Goal: Task Accomplishment & Management: Manage account settings

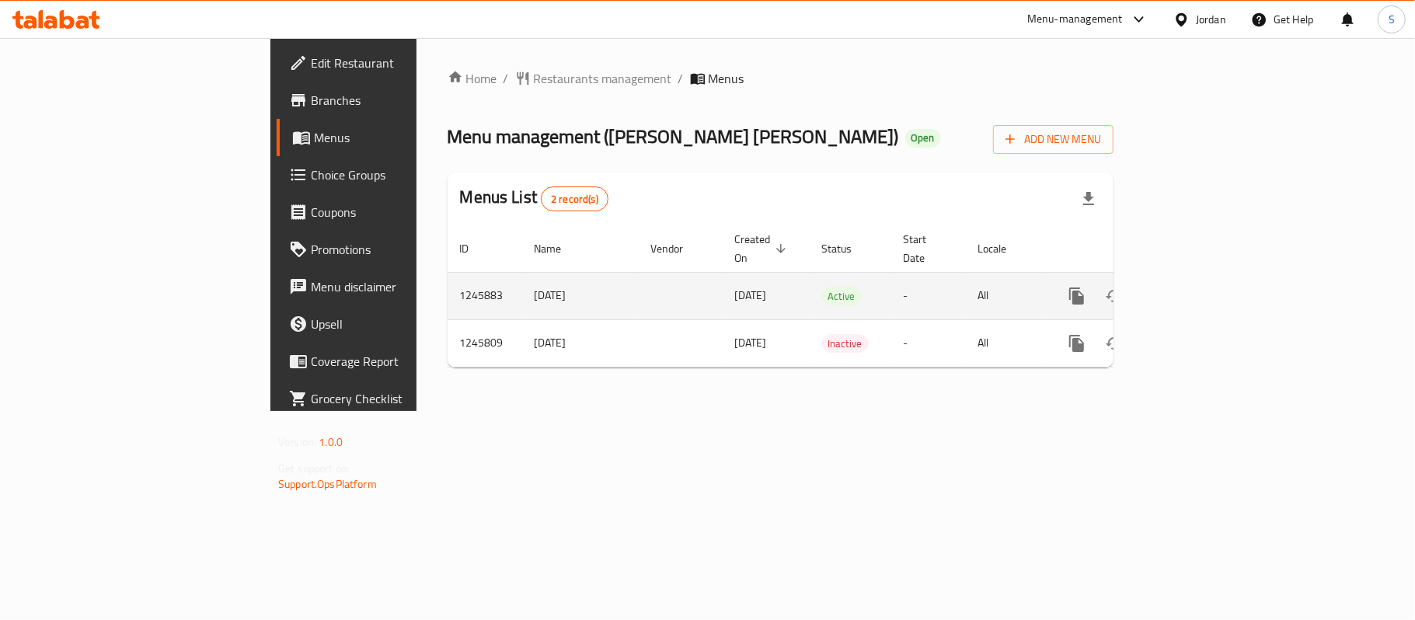
click at [1196, 289] on icon "enhanced table" at bounding box center [1189, 296] width 14 height 14
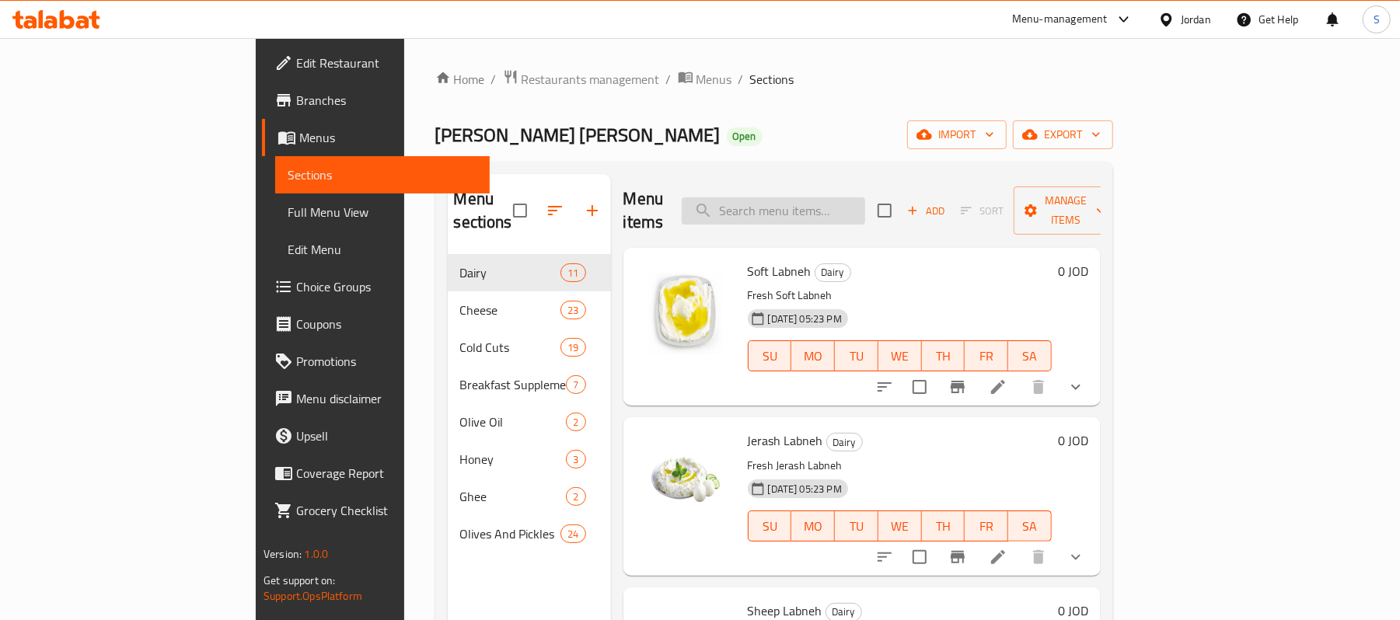
click at [813, 207] on input "search" at bounding box center [773, 210] width 183 height 27
paste input "[PERSON_NAME] Stuffed Labneh"
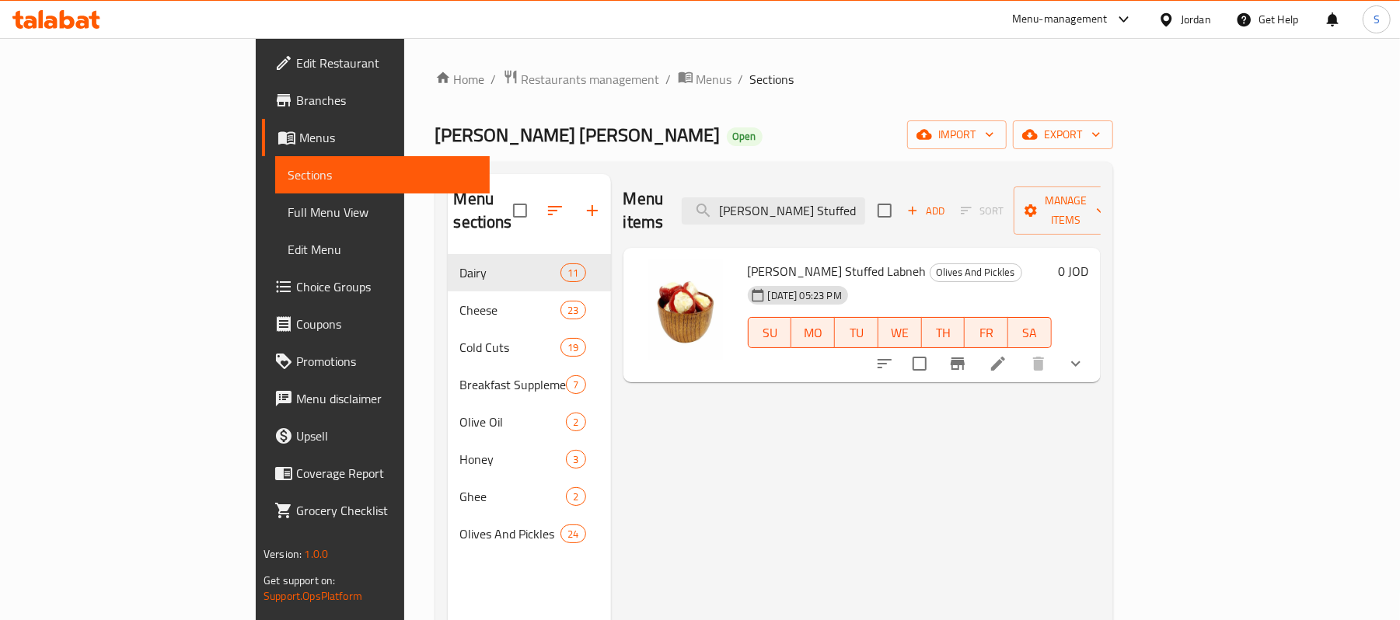
type input "[PERSON_NAME] Stuffed Labneh"
click at [1020, 353] on li at bounding box center [998, 364] width 44 height 28
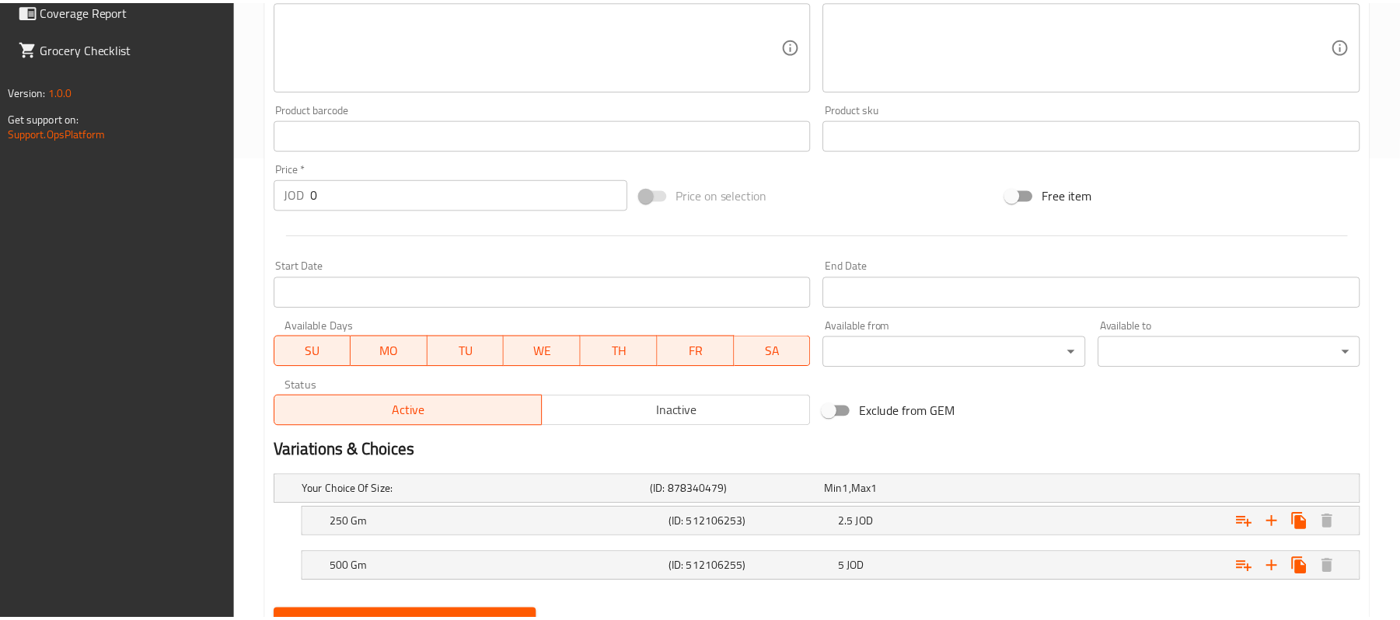
scroll to position [536, 0]
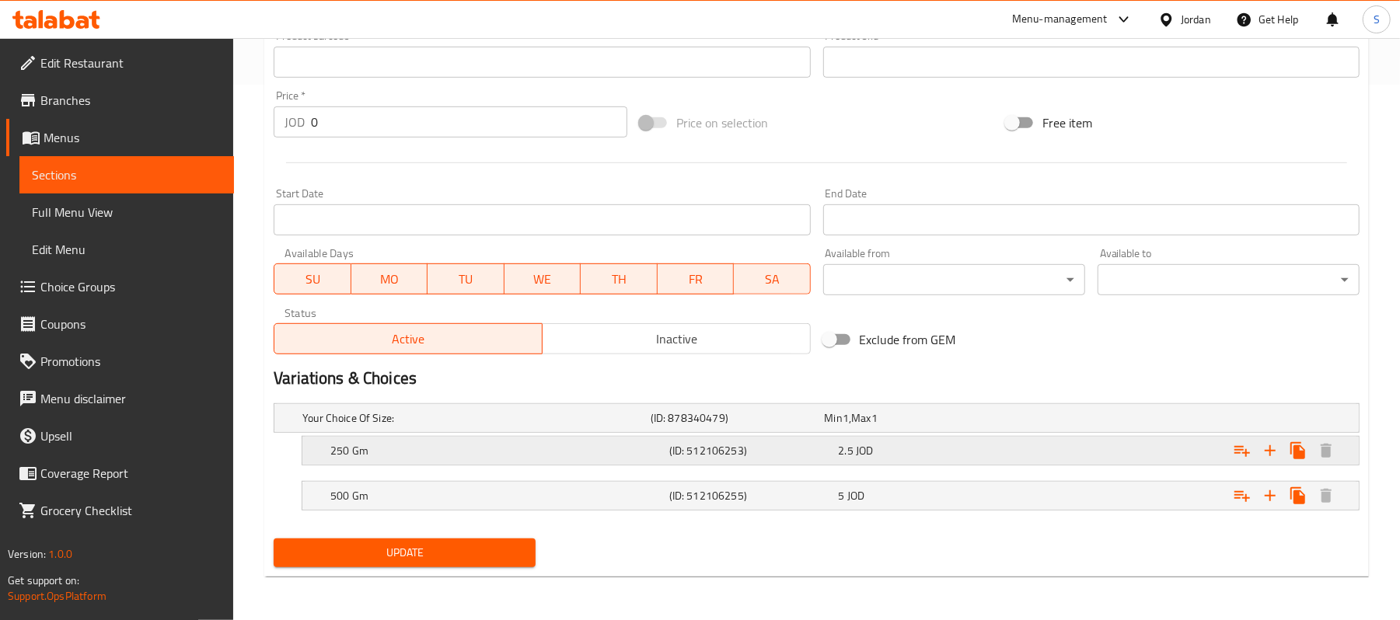
click at [924, 426] on div "2.5 JOD" at bounding box center [909, 418] width 168 height 16
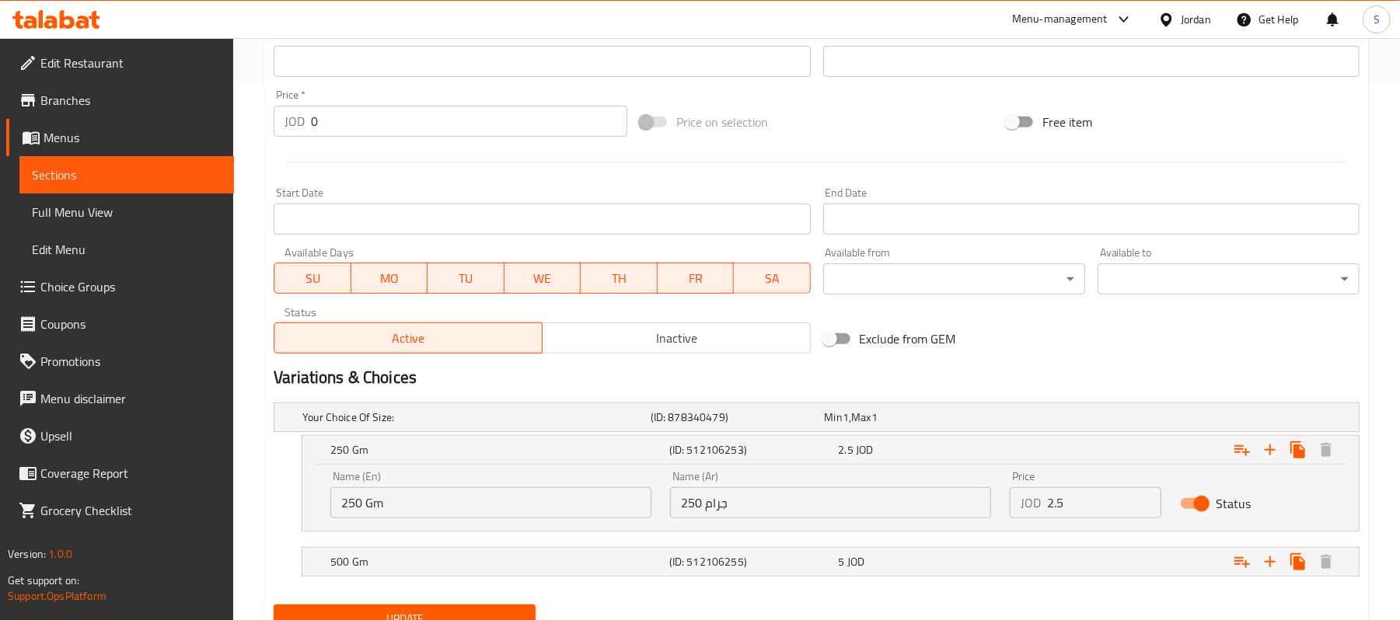
scroll to position [604, 0]
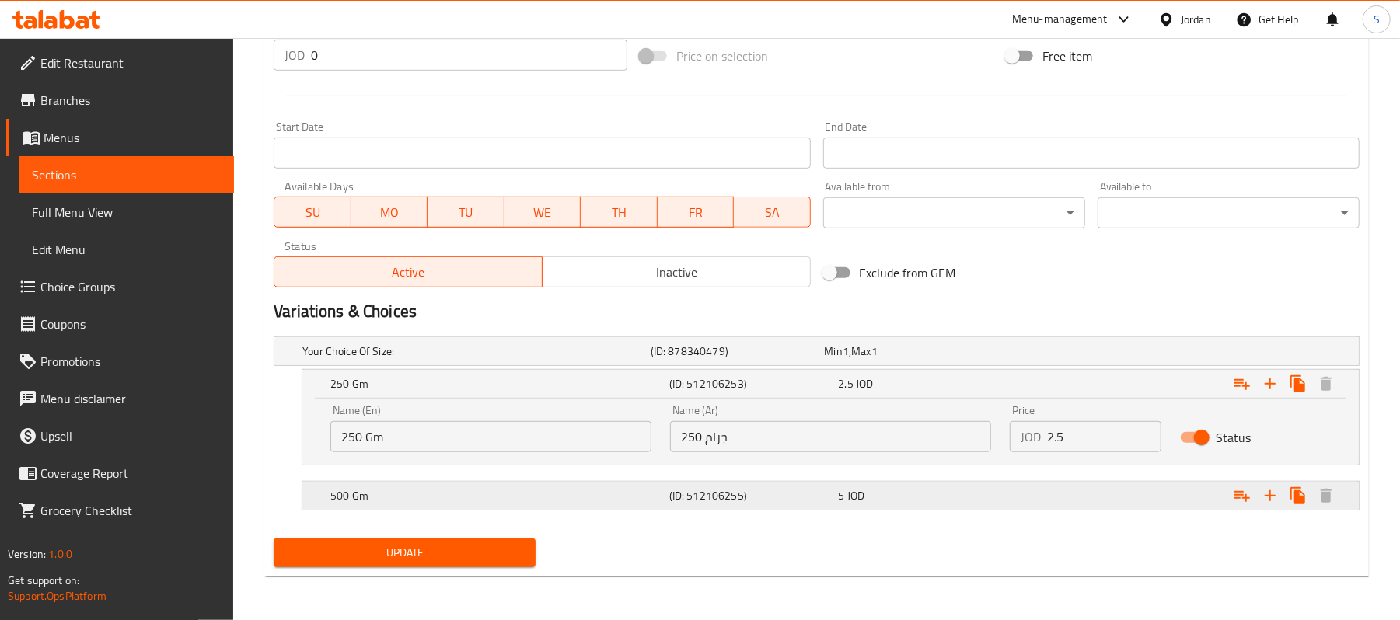
click at [905, 368] on div "500 Gm (ID: 512106255) 5 JOD" at bounding box center [821, 351] width 1044 height 34
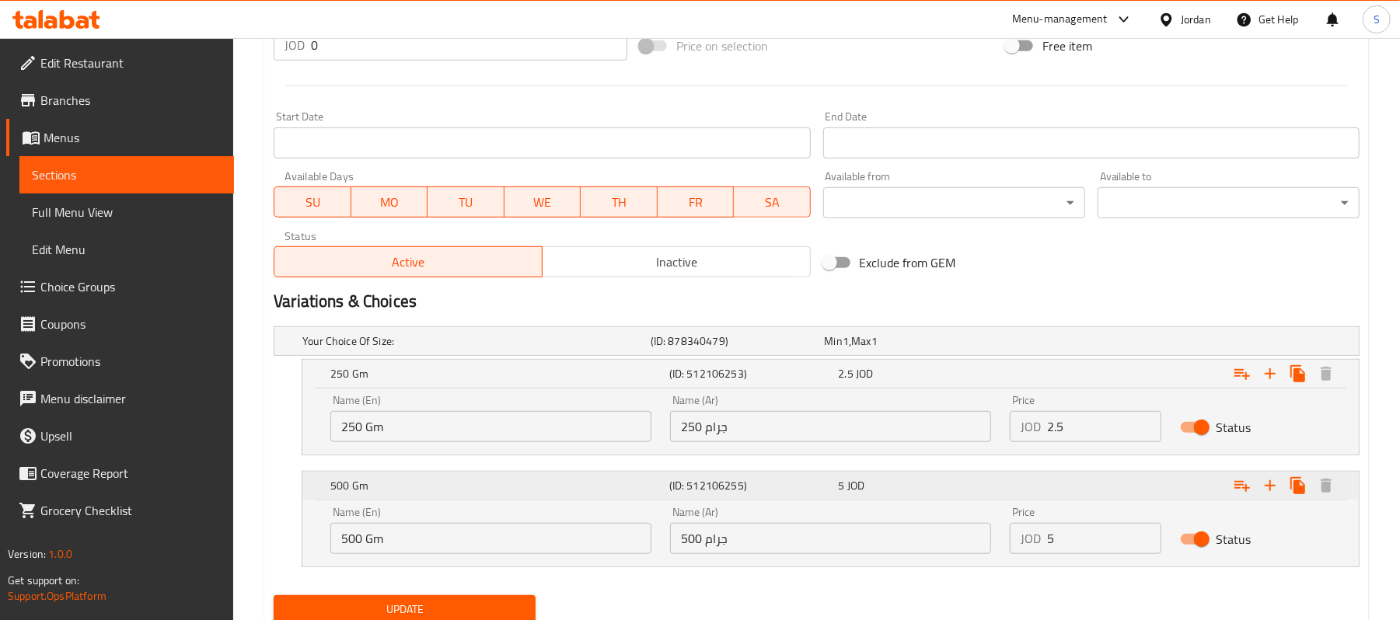
scroll to position [670, 0]
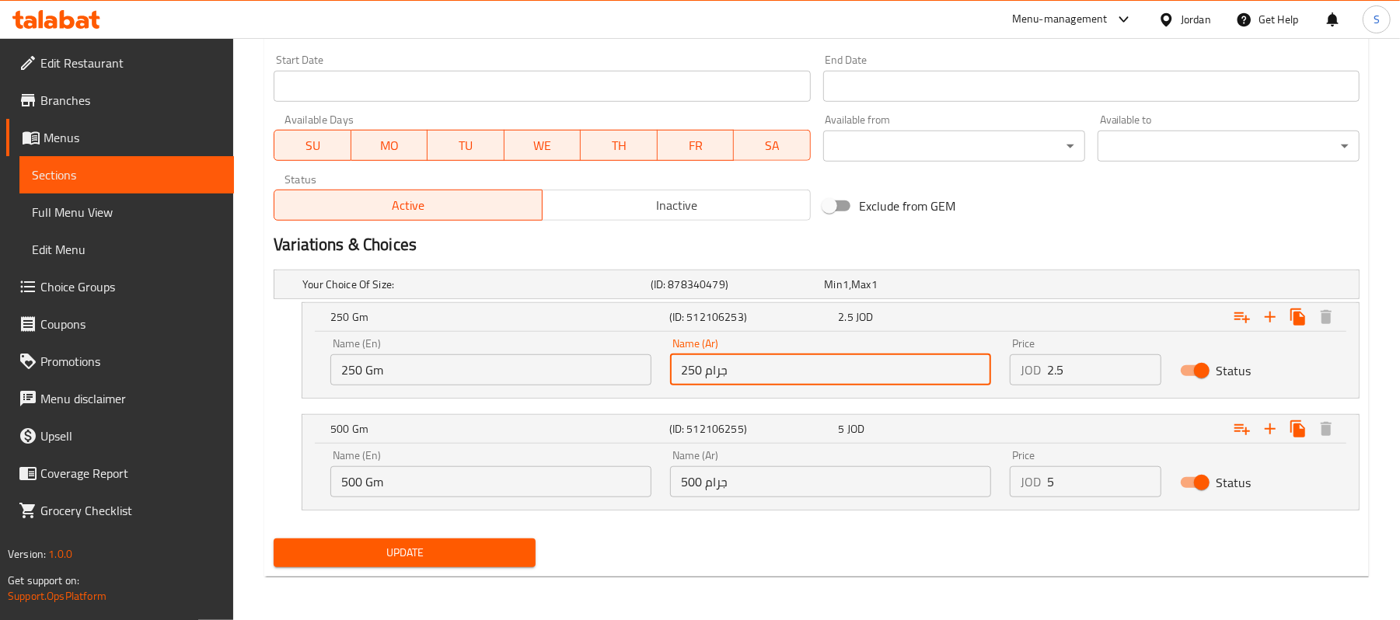
drag, startPoint x: 700, startPoint y: 374, endPoint x: 670, endPoint y: 371, distance: 30.4
click at [670, 371] on input "250 جرام" at bounding box center [830, 369] width 321 height 31
type input "350 جرام"
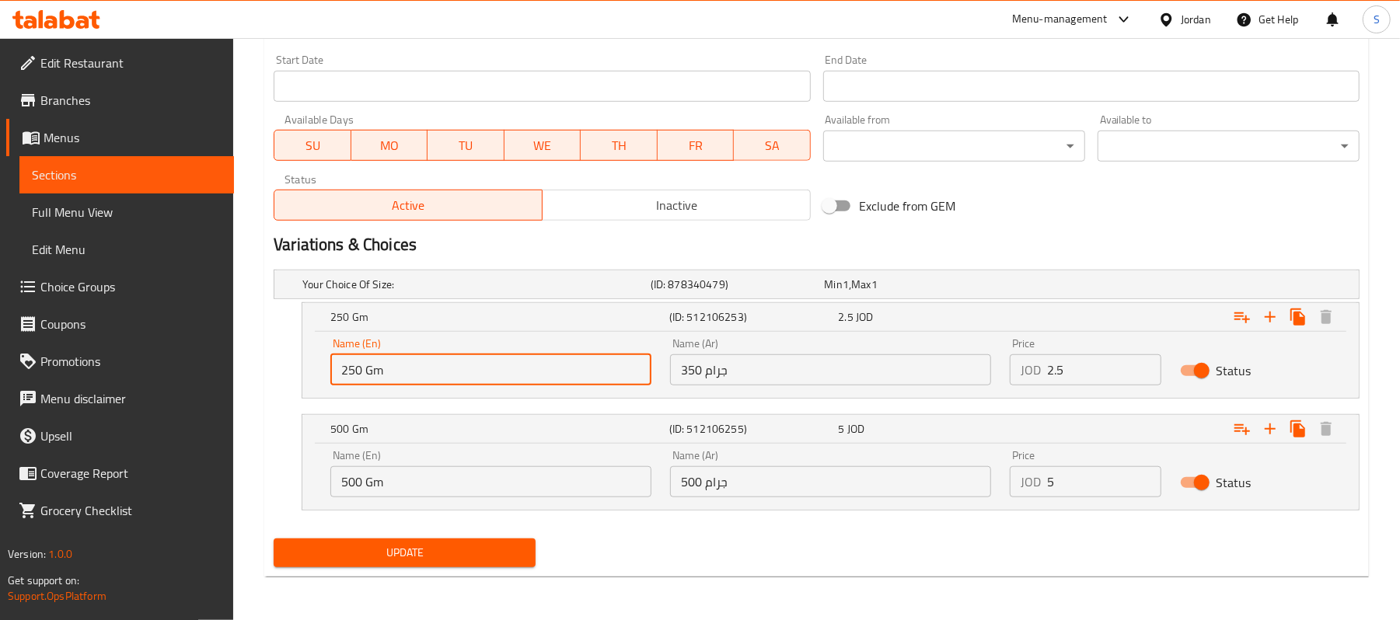
drag, startPoint x: 359, startPoint y: 371, endPoint x: 330, endPoint y: 373, distance: 29.6
click at [330, 373] on div "Name (En) 250 Gm Name (En)" at bounding box center [491, 362] width 340 height 66
type input "350 Gm"
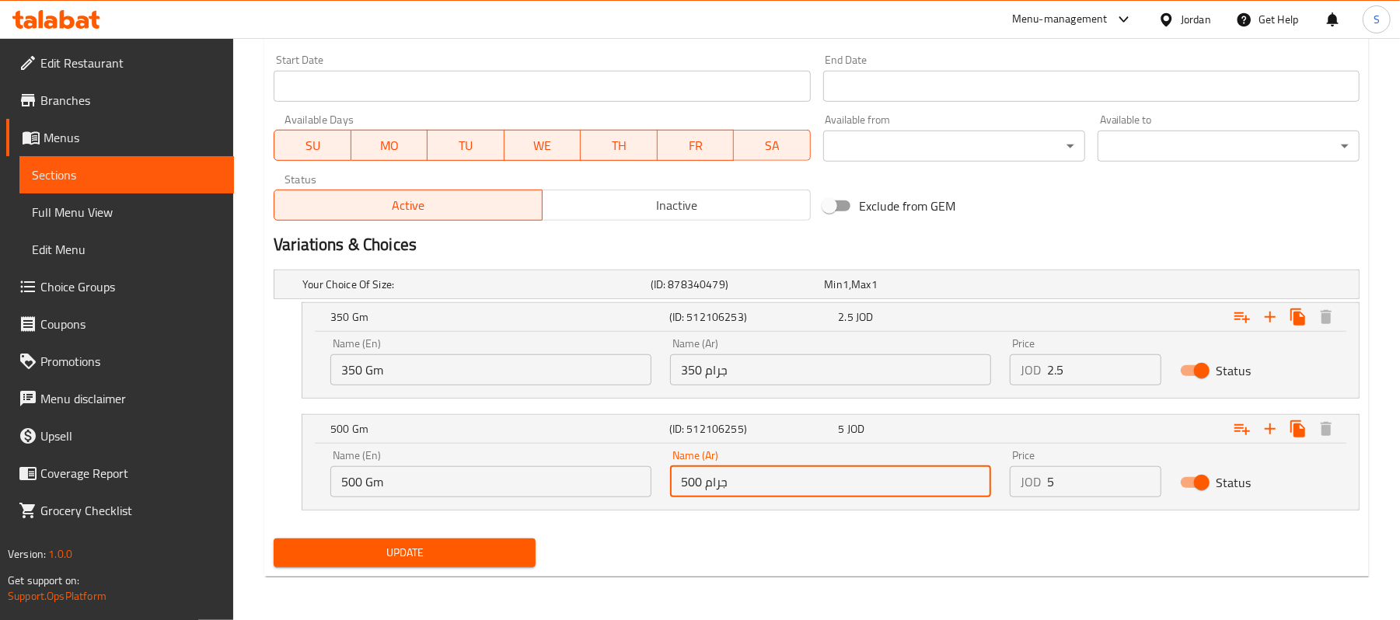
drag, startPoint x: 700, startPoint y: 480, endPoint x: 668, endPoint y: 477, distance: 32.0
click at [668, 477] on div "Name (Ar) 500 جرام Name (Ar)" at bounding box center [831, 474] width 340 height 66
type input "700 جرام"
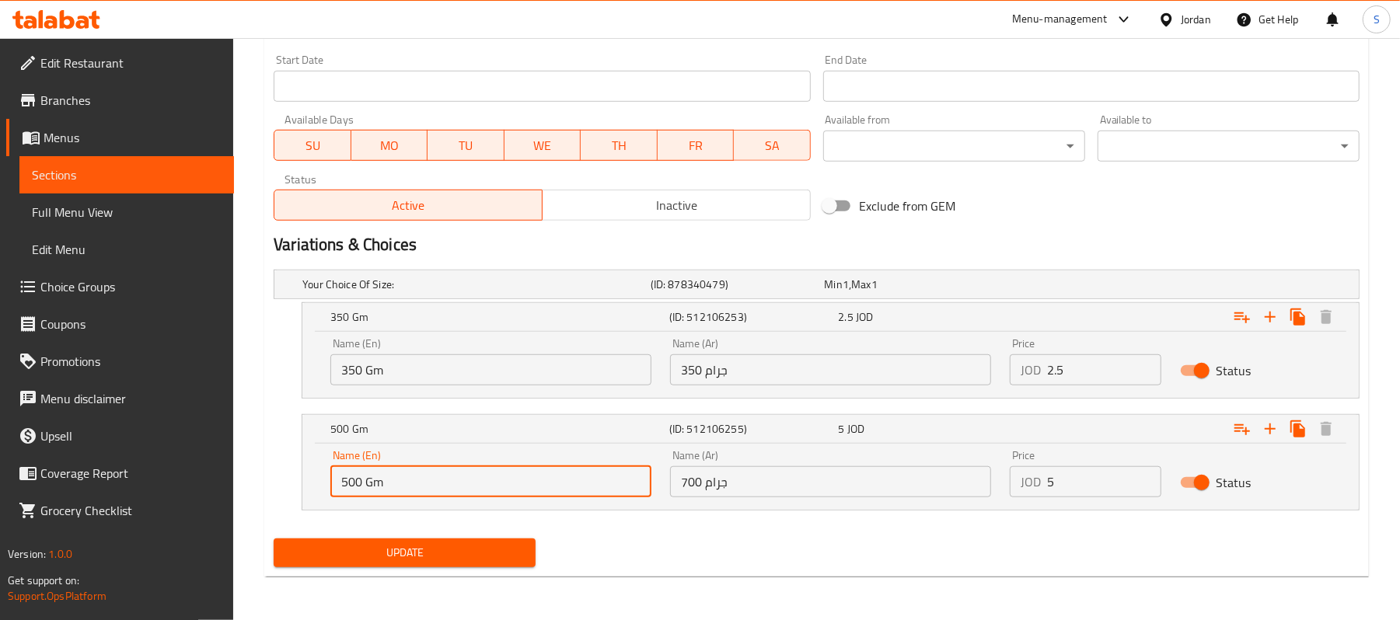
drag, startPoint x: 359, startPoint y: 482, endPoint x: 333, endPoint y: 477, distance: 26.8
click at [333, 477] on input "500 Gm" at bounding box center [490, 481] width 321 height 31
type input "700 Gm"
click at [476, 551] on span "Update" at bounding box center [404, 552] width 237 height 19
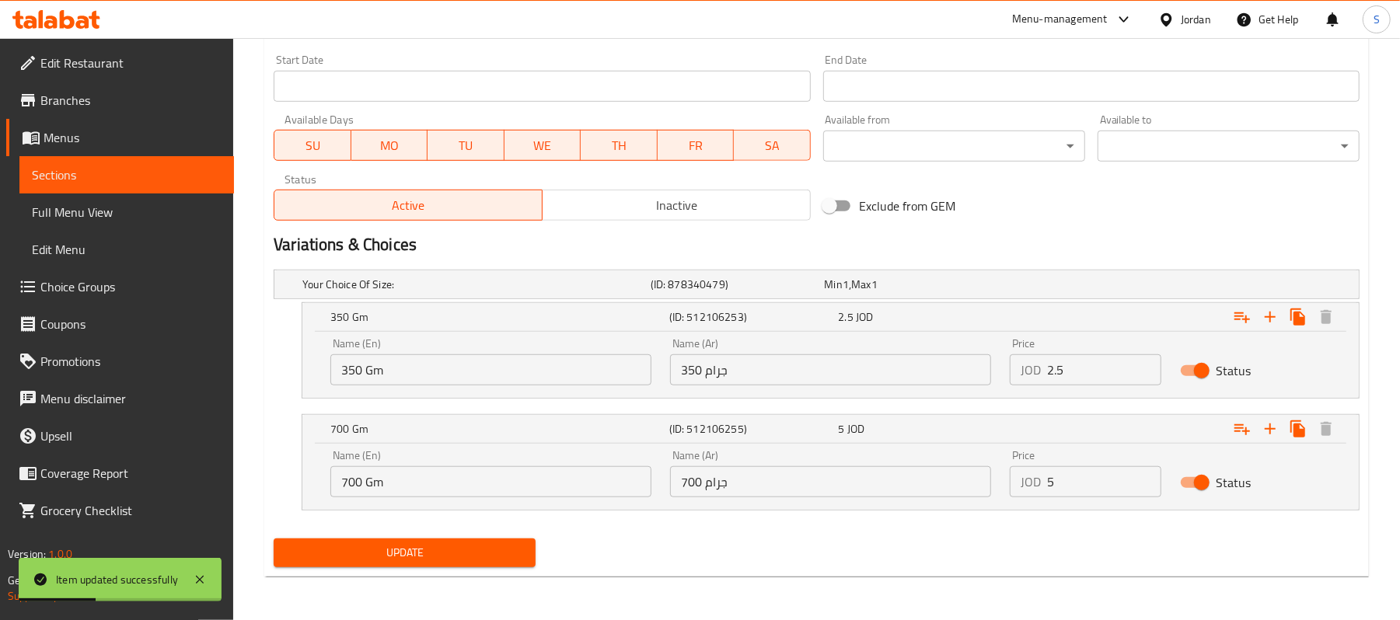
click at [72, 181] on span "Sections" at bounding box center [127, 175] width 190 height 19
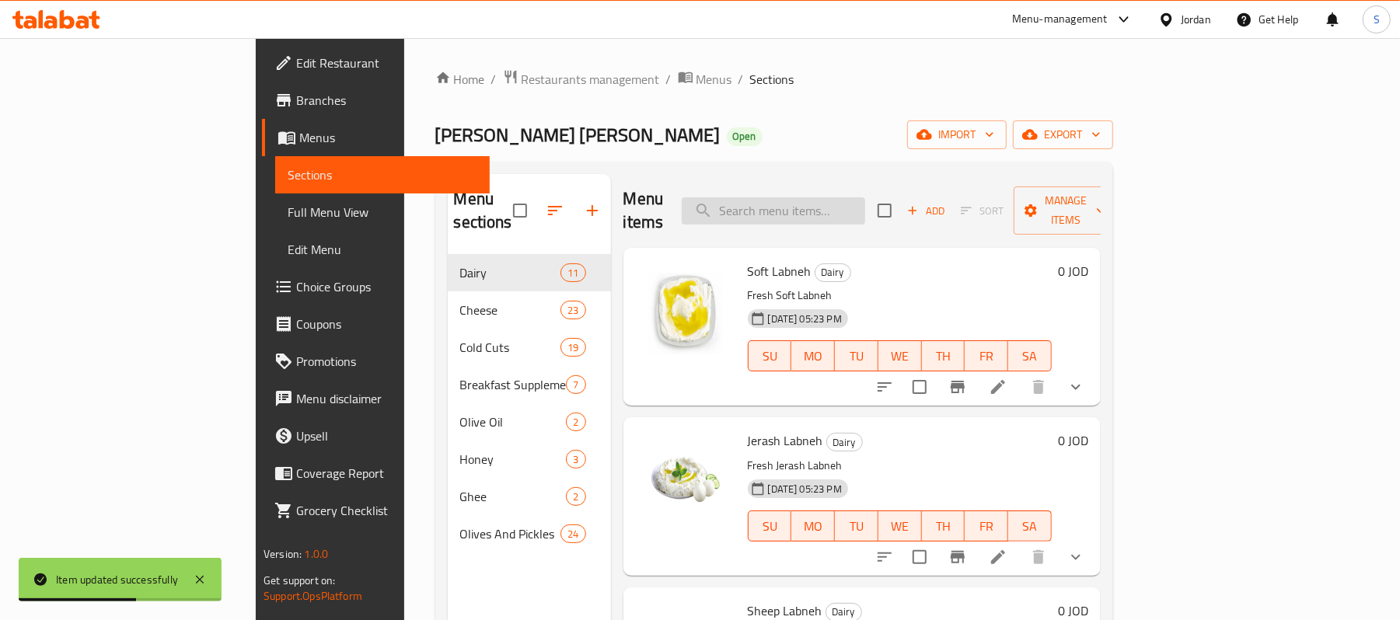
click at [850, 197] on input "search" at bounding box center [773, 210] width 183 height 27
paste input "[PERSON_NAME] Stuffed Labneh"
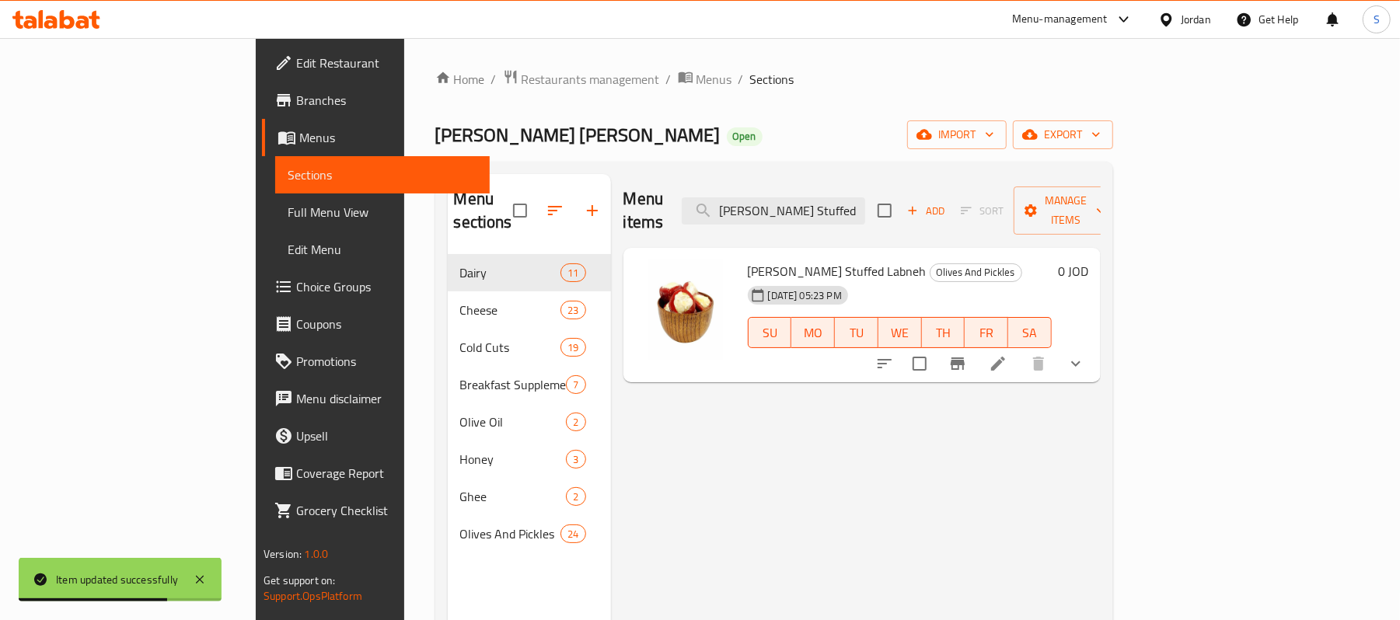
type input "[PERSON_NAME] Stuffed Labneh"
click at [1094, 351] on button "show more" at bounding box center [1075, 363] width 37 height 37
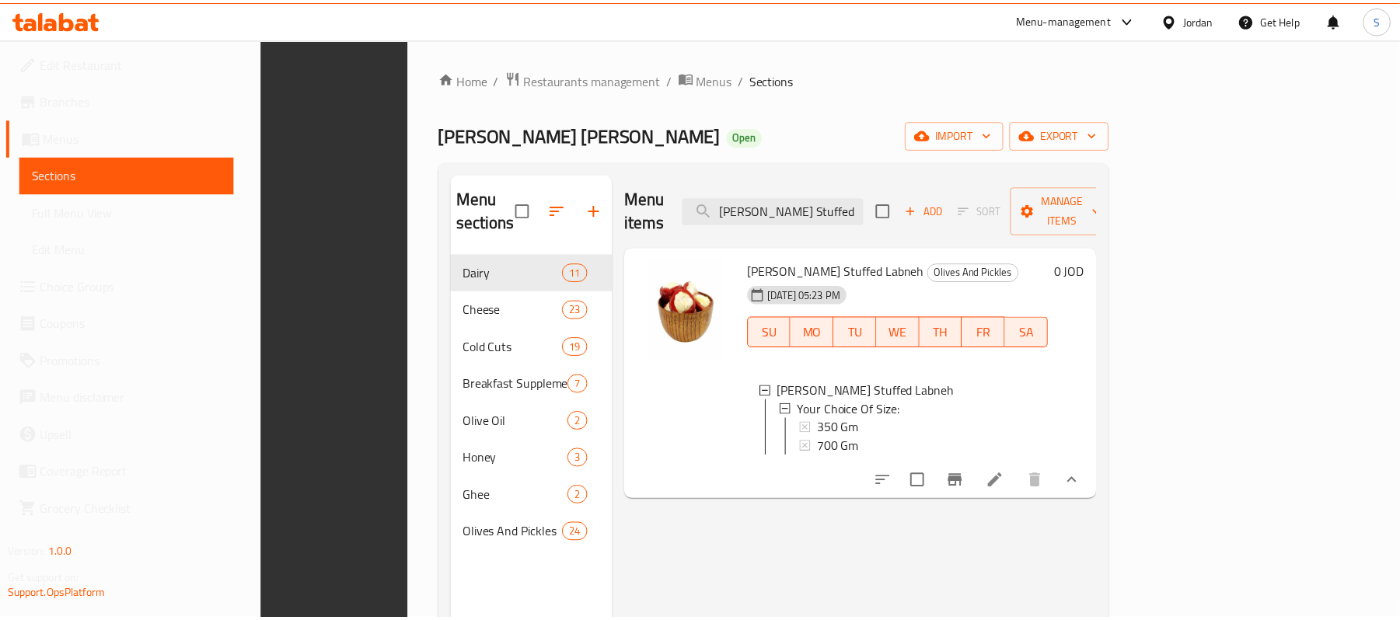
scroll to position [218, 0]
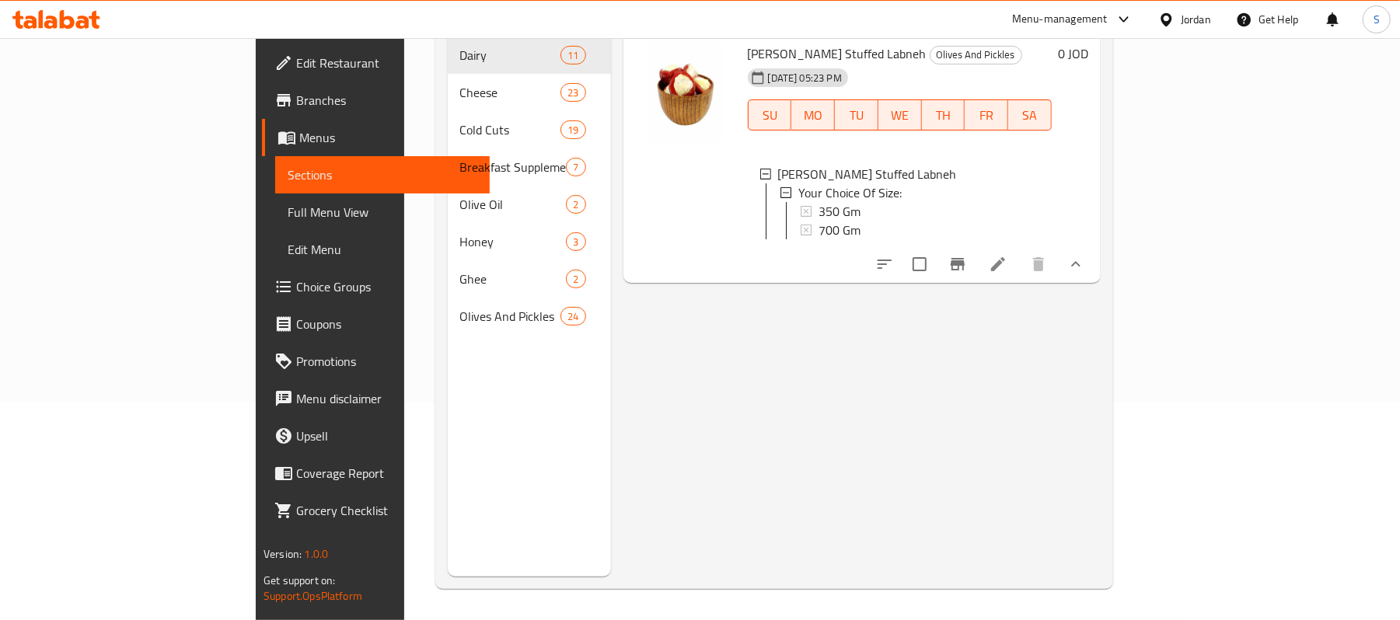
click at [884, 362] on div "Menu items [PERSON_NAME] Stuffed Labneh Add Sort Manage items [PERSON_NAME] Stu…" at bounding box center [856, 266] width 490 height 620
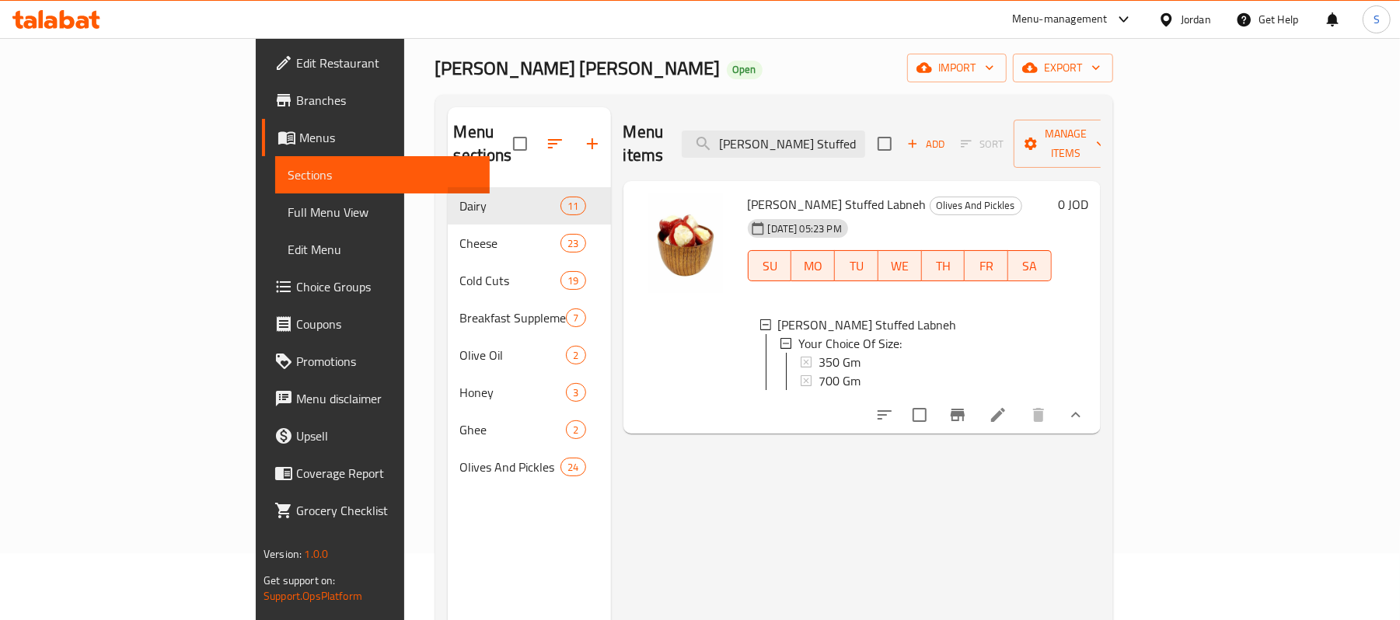
scroll to position [103, 0]
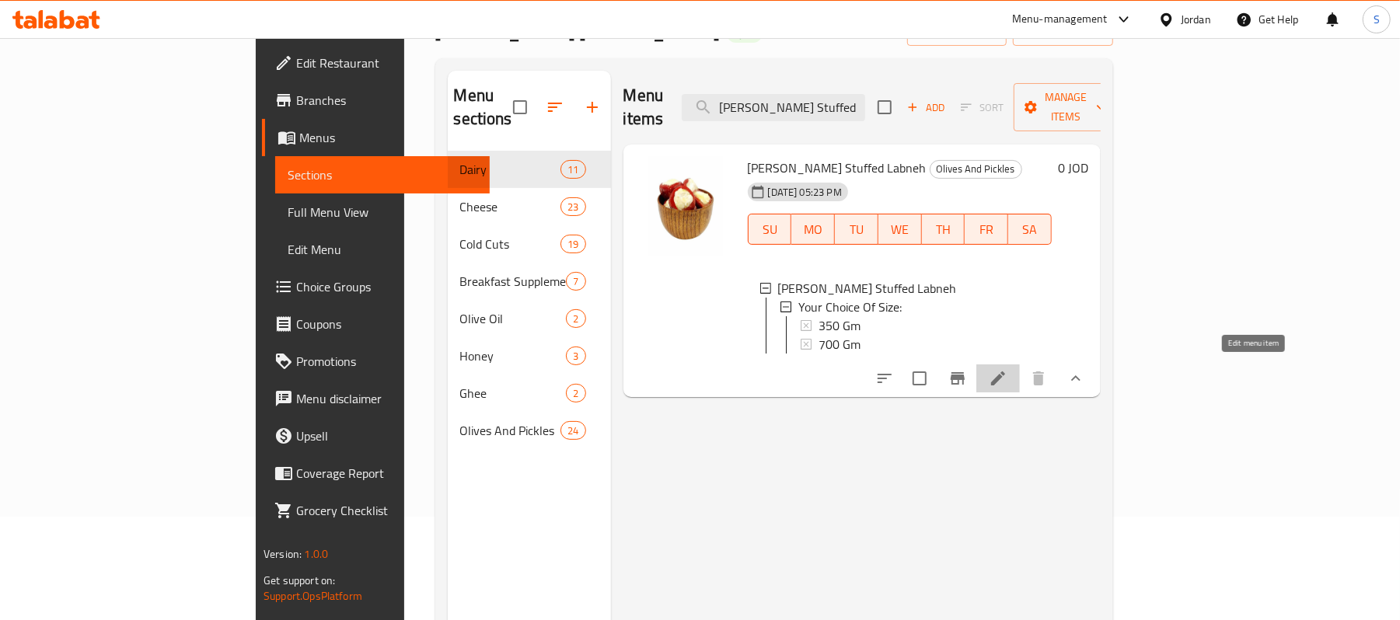
click at [1005, 375] on icon at bounding box center [998, 378] width 14 height 14
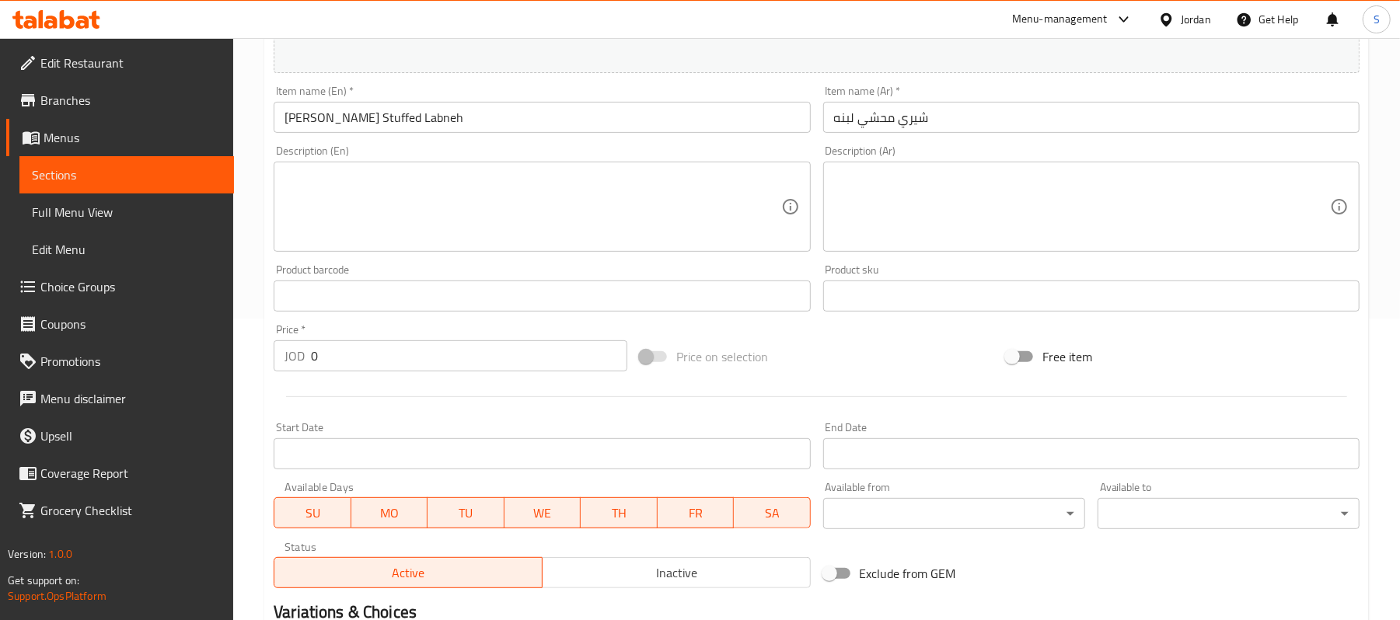
scroll to position [311, 0]
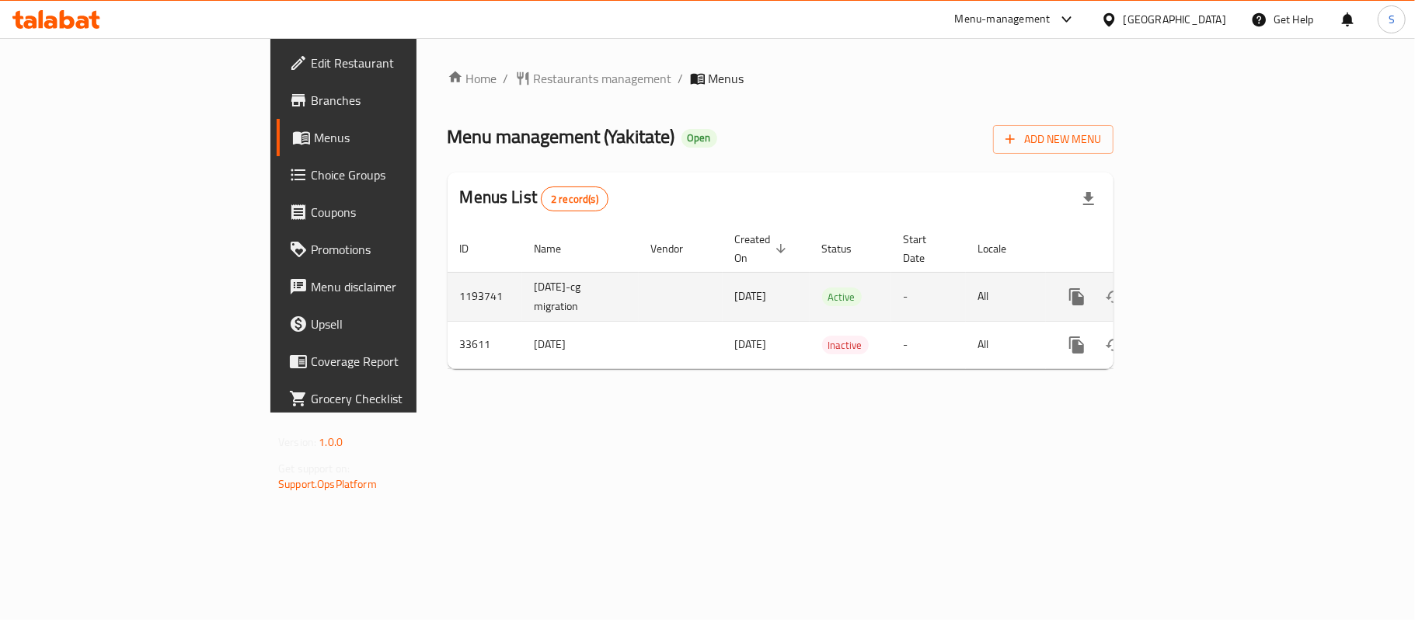
click at [1196, 290] on icon "enhanced table" at bounding box center [1189, 297] width 14 height 14
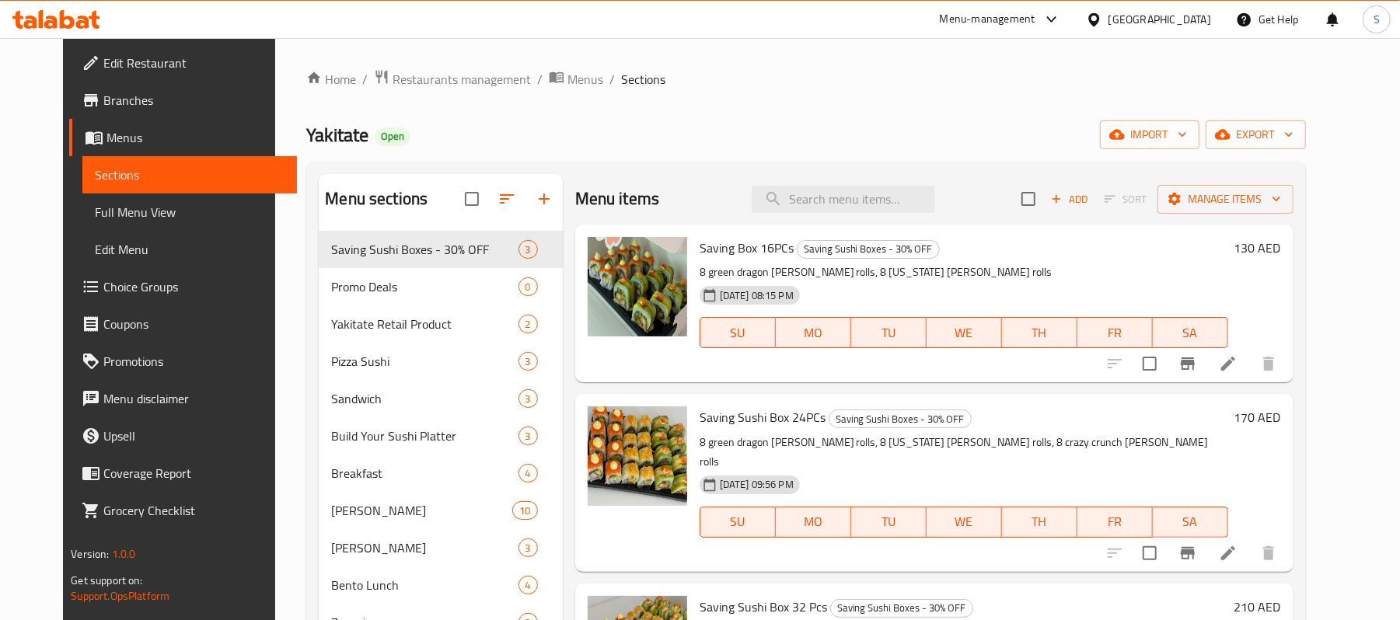
click at [831, 182] on div "Menu items Add Sort Manage items" at bounding box center [934, 199] width 718 height 51
click at [825, 193] on input "search" at bounding box center [843, 199] width 183 height 27
paste input "Shrimp Krosuke"
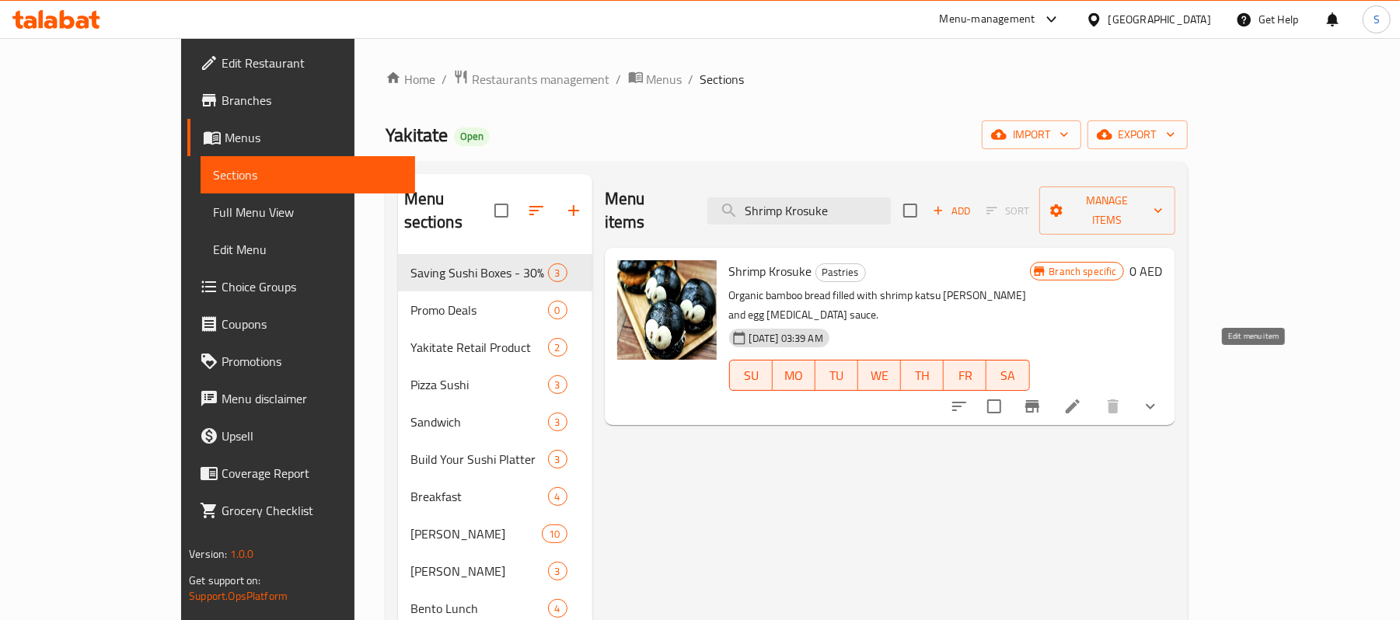
type input "Shrimp Krosuke"
click at [1082, 397] on icon at bounding box center [1072, 406] width 19 height 19
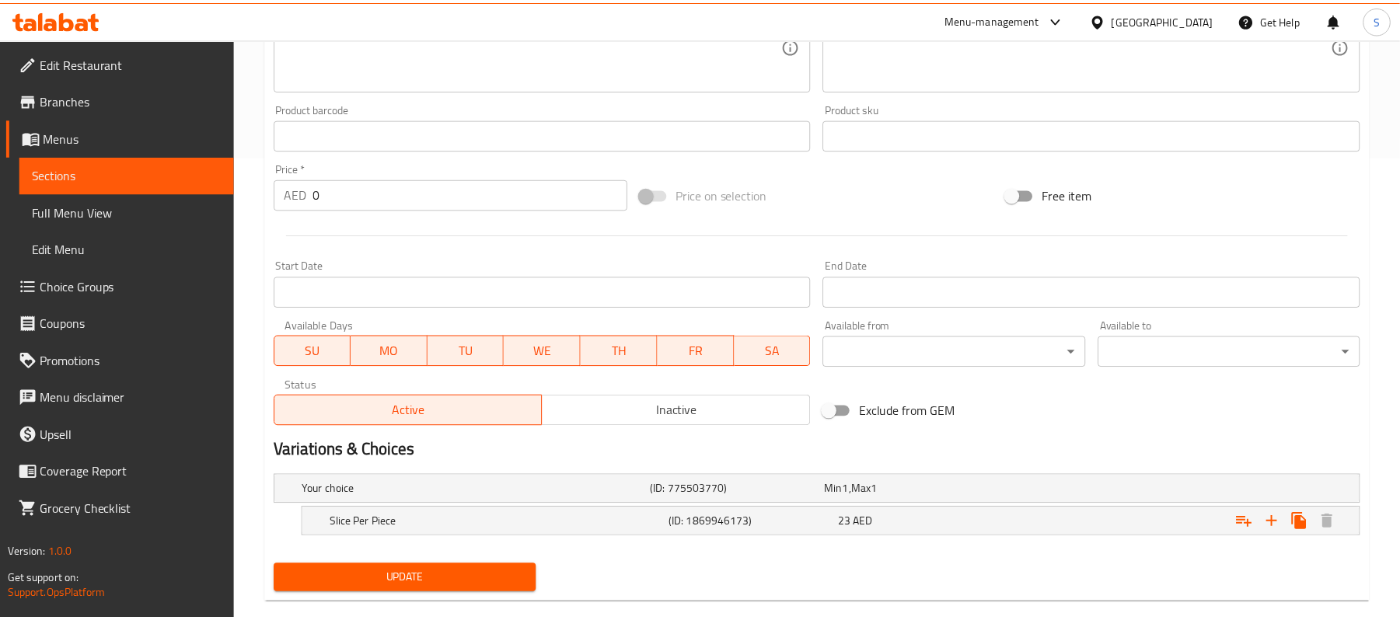
scroll to position [491, 0]
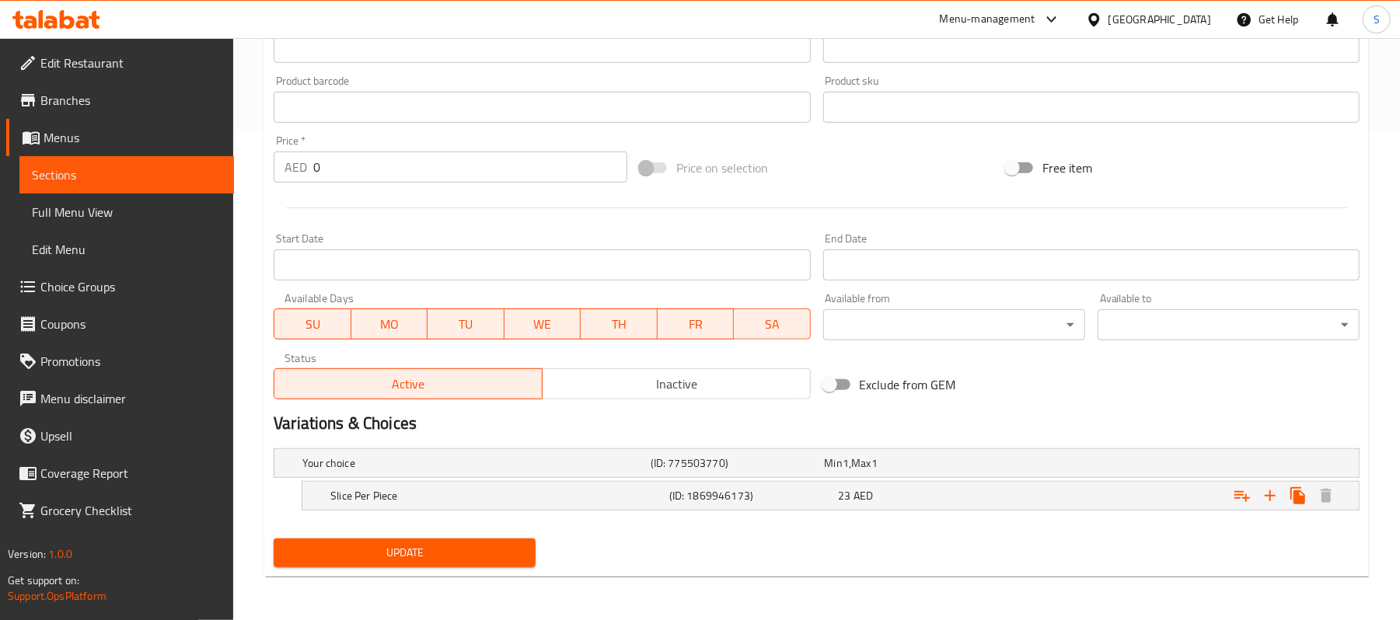
click at [933, 514] on nav at bounding box center [817, 520] width 1086 height 12
click at [939, 480] on div "Slice Per Piece (ID: 1869946173) 23 AED" at bounding box center [821, 463] width 1044 height 34
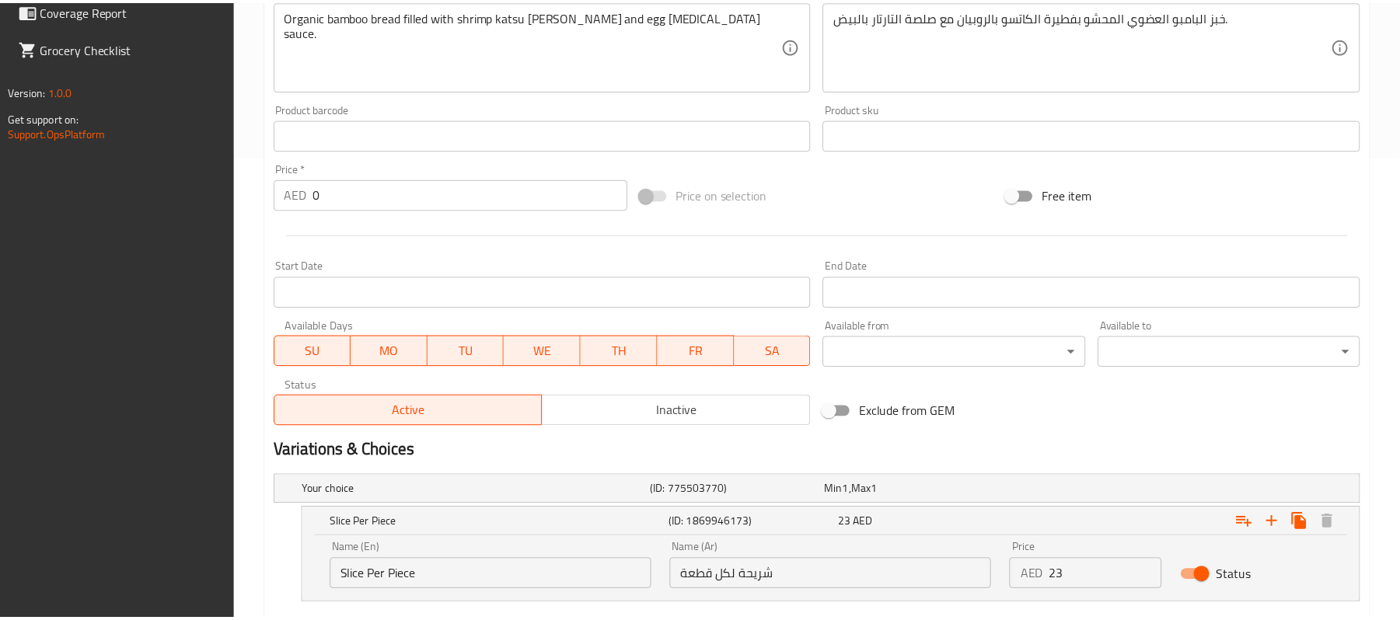
scroll to position [558, 0]
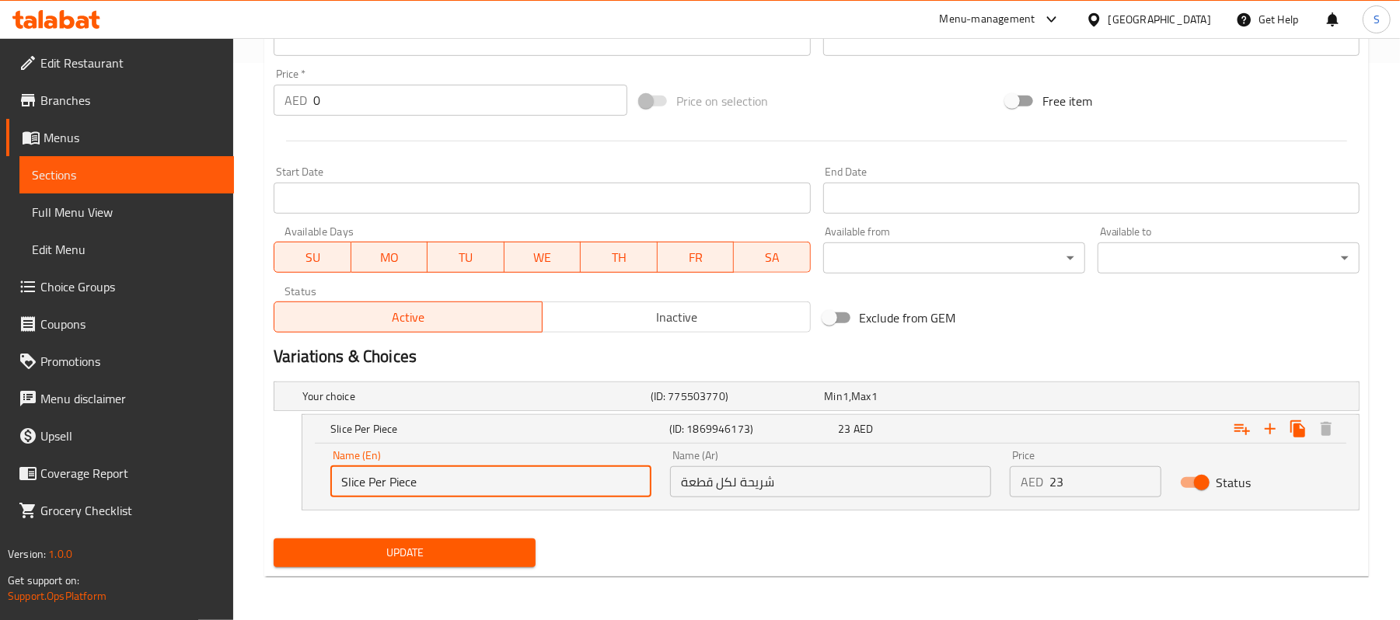
drag, startPoint x: 368, startPoint y: 480, endPoint x: 173, endPoint y: 445, distance: 199.0
click at [174, 445] on div "Edit Restaurant Branches Menus Sections Full Menu View Edit Menu Choice Groups …" at bounding box center [700, 50] width 1400 height 1139
type input "Per Piece"
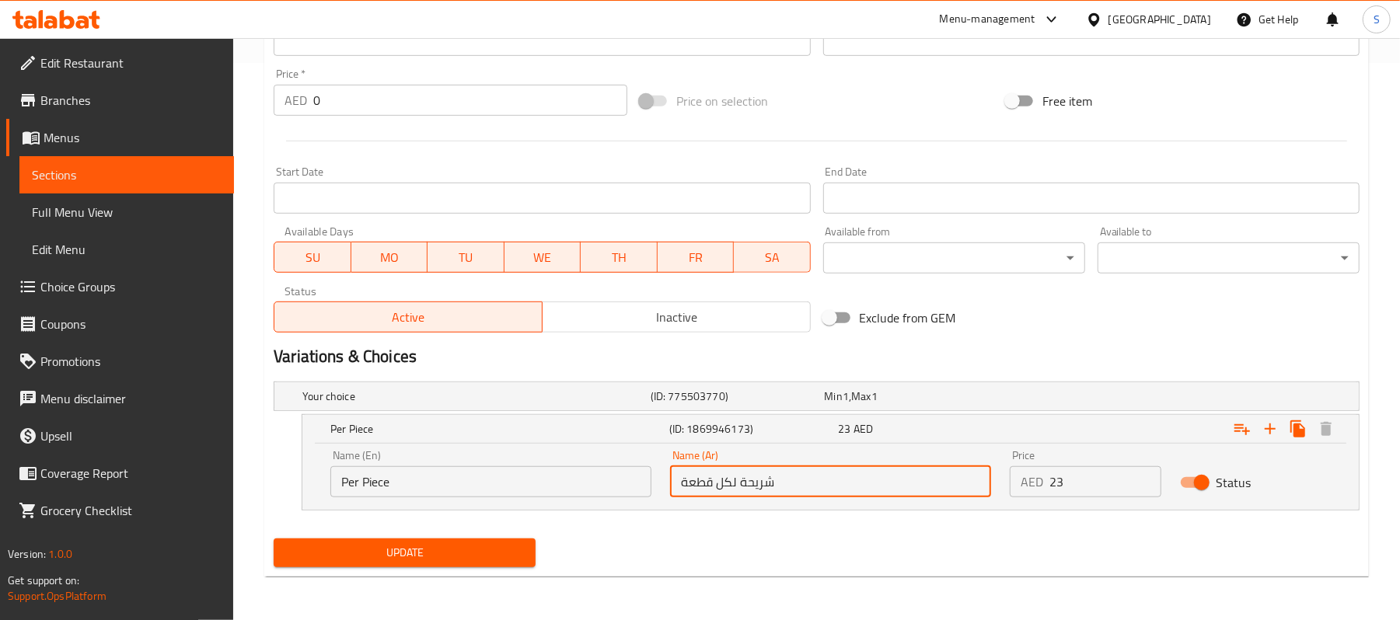
drag, startPoint x: 803, startPoint y: 482, endPoint x: 734, endPoint y: 487, distance: 68.6
click at [734, 487] on input "شريحة لكل قطعة" at bounding box center [830, 481] width 321 height 31
type input "لكل قطعة"
click at [645, 539] on div "Update" at bounding box center [816, 552] width 1098 height 41
click at [468, 555] on span "Update" at bounding box center [404, 552] width 237 height 19
